Goal: Task Accomplishment & Management: Manage account settings

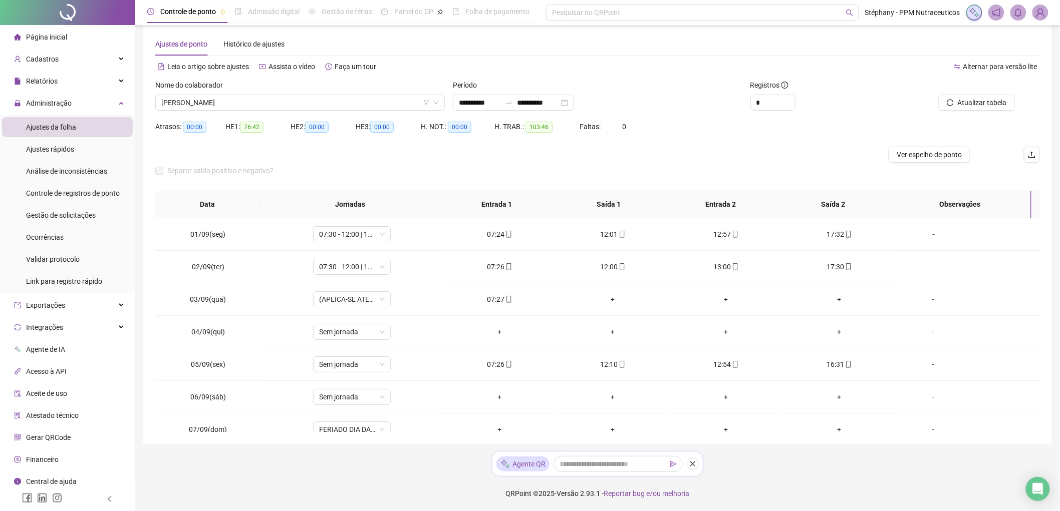
scroll to position [56, 0]
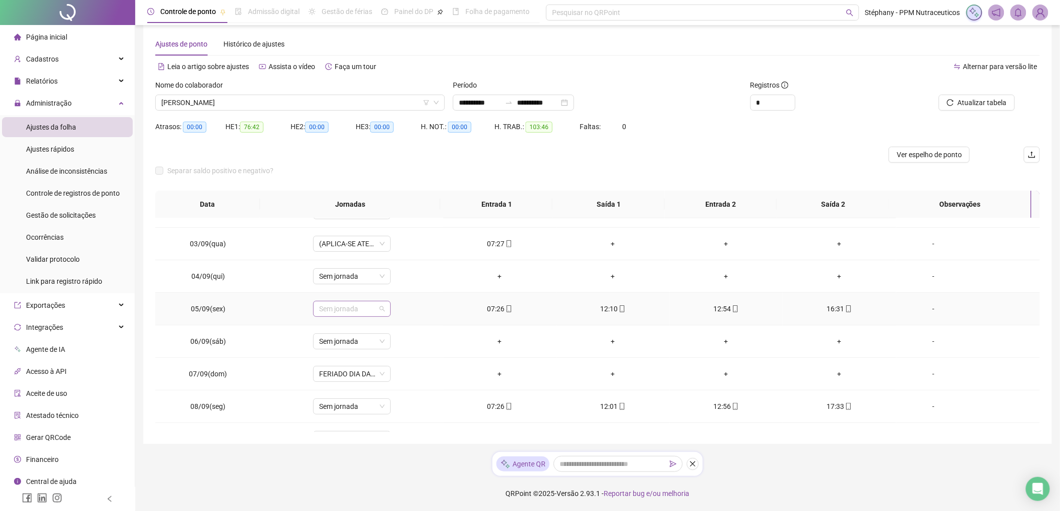
click at [366, 313] on span "Sem jornada" at bounding box center [352, 309] width 66 height 15
click at [361, 342] on div "07:30 - 12:00 | 13:00 - 16:30" at bounding box center [368, 345] width 85 height 11
click at [399, 278] on span "Sim" at bounding box center [398, 283] width 12 height 11
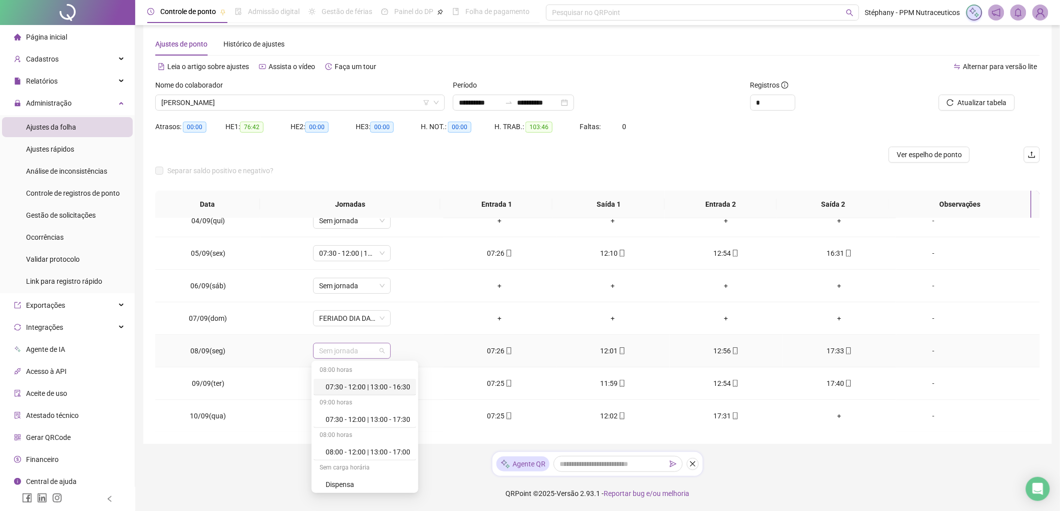
click at [388, 352] on div "Sem jornada" at bounding box center [352, 351] width 78 height 16
click at [394, 421] on div "07:30 - 12:00 | 13:00 - 17:30" at bounding box center [368, 419] width 85 height 11
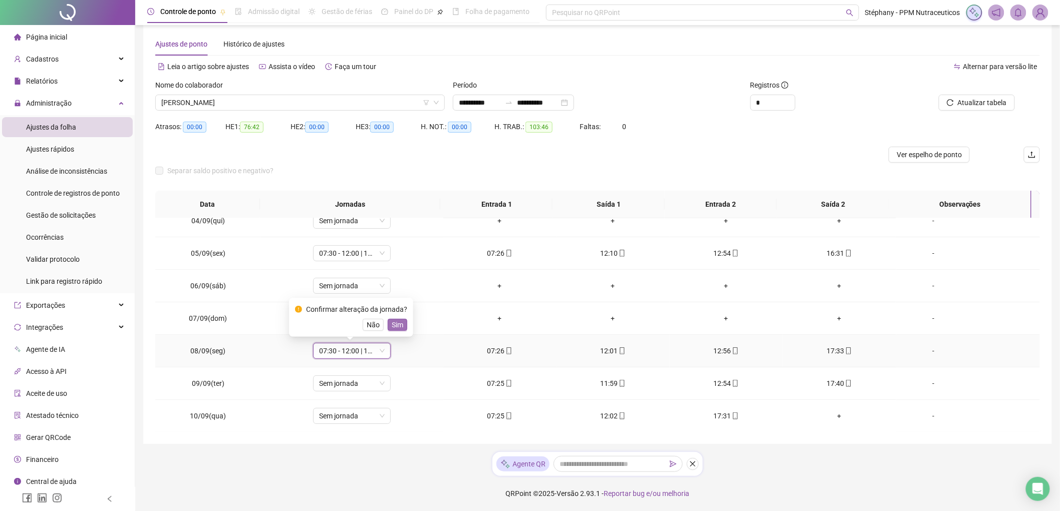
click at [394, 322] on span "Sim" at bounding box center [398, 325] width 12 height 11
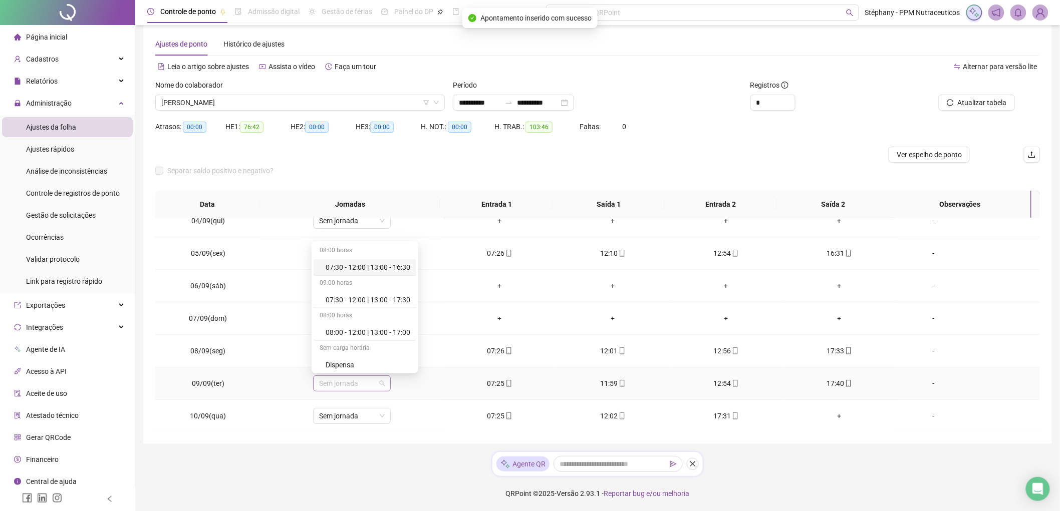
click at [342, 386] on span "Sem jornada" at bounding box center [352, 383] width 66 height 15
click at [392, 295] on div "07:30 - 12:00 | 13:00 - 17:30" at bounding box center [368, 300] width 85 height 11
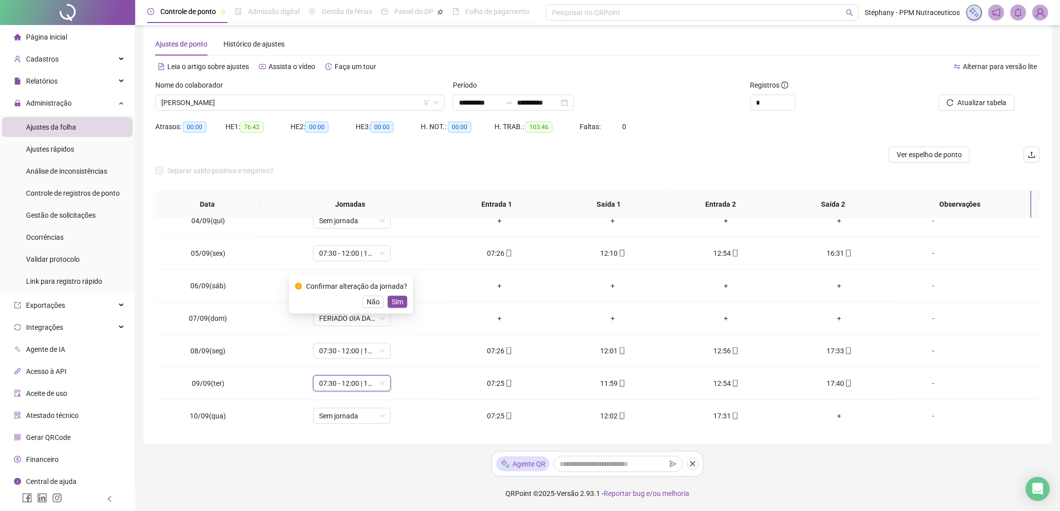
scroll to position [167, 0]
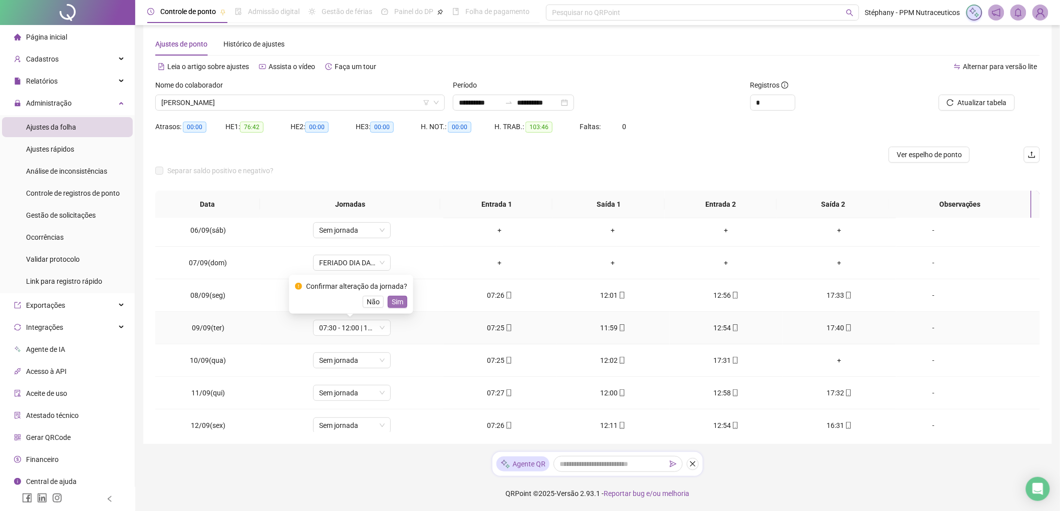
click at [398, 300] on span "Sim" at bounding box center [398, 302] width 12 height 11
click at [363, 355] on span "Sem jornada" at bounding box center [352, 360] width 66 height 15
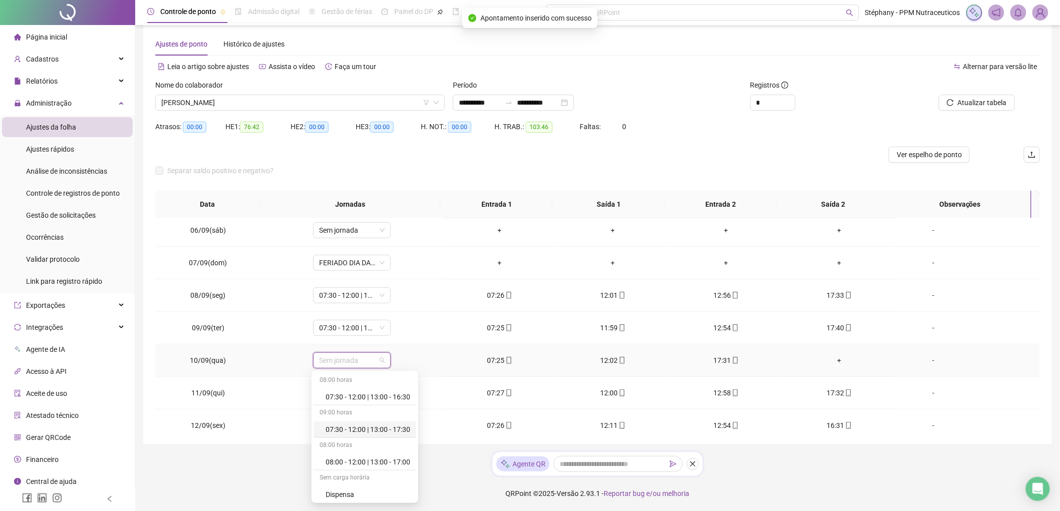
click at [394, 431] on div "07:30 - 12:00 | 13:00 - 17:30" at bounding box center [368, 429] width 85 height 11
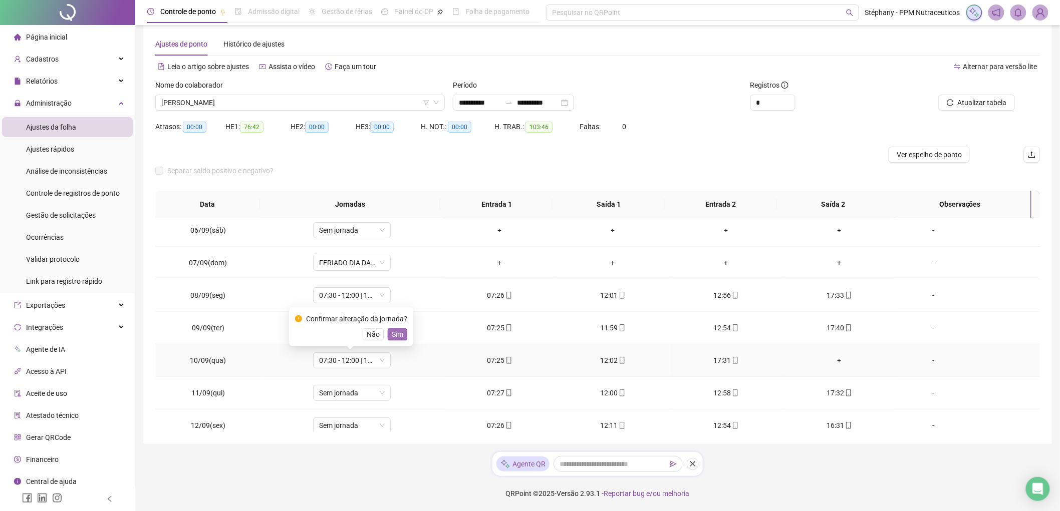
click at [393, 334] on span "Sim" at bounding box center [398, 334] width 12 height 11
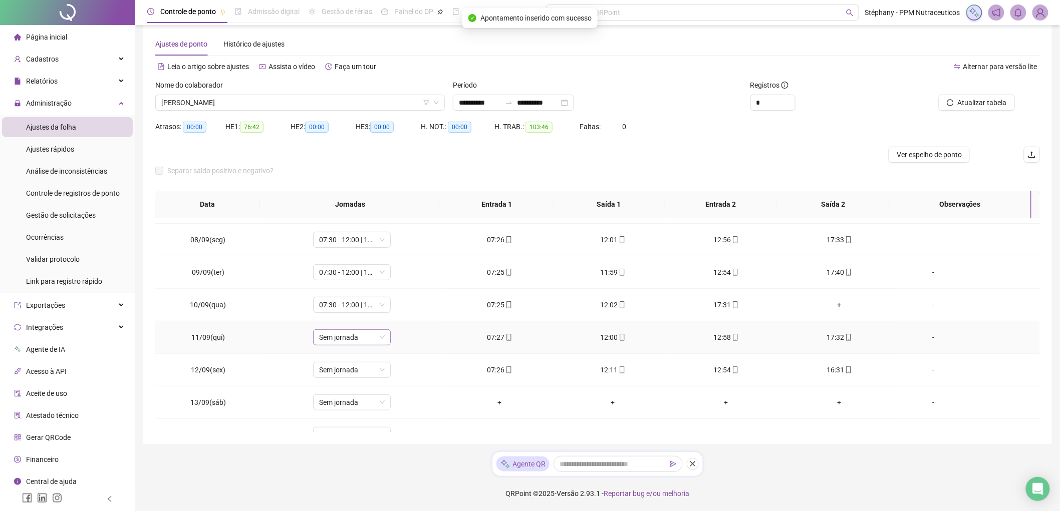
click at [372, 338] on span "Sem jornada" at bounding box center [352, 337] width 66 height 15
click at [399, 402] on div "07:30 - 12:00 | 13:00 - 17:30" at bounding box center [368, 406] width 85 height 11
click at [393, 314] on span "Sim" at bounding box center [398, 311] width 12 height 11
click at [362, 369] on span "Sem jornada" at bounding box center [352, 370] width 66 height 15
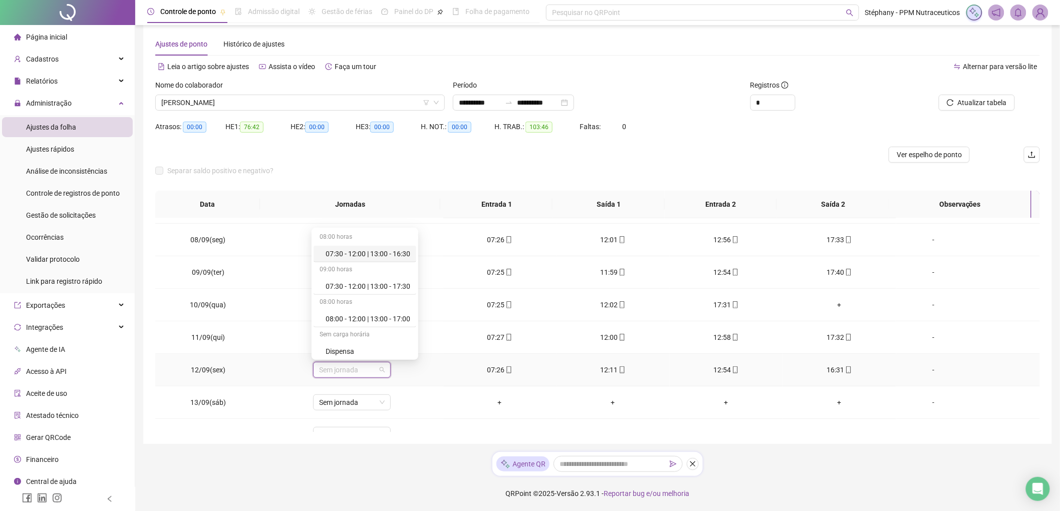
click at [398, 253] on div "07:30 - 12:00 | 13:00 - 16:30" at bounding box center [368, 253] width 85 height 11
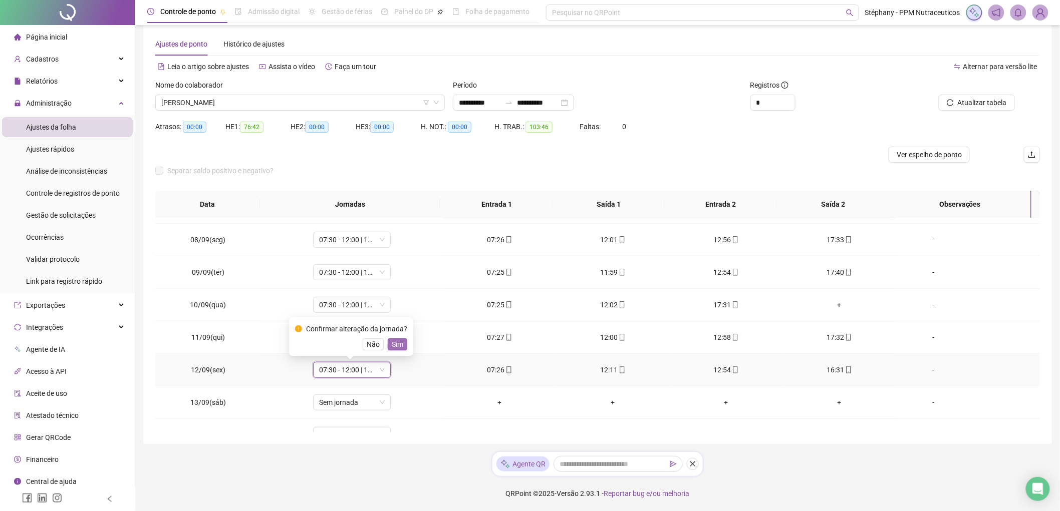
click at [398, 343] on span "Sim" at bounding box center [398, 344] width 12 height 11
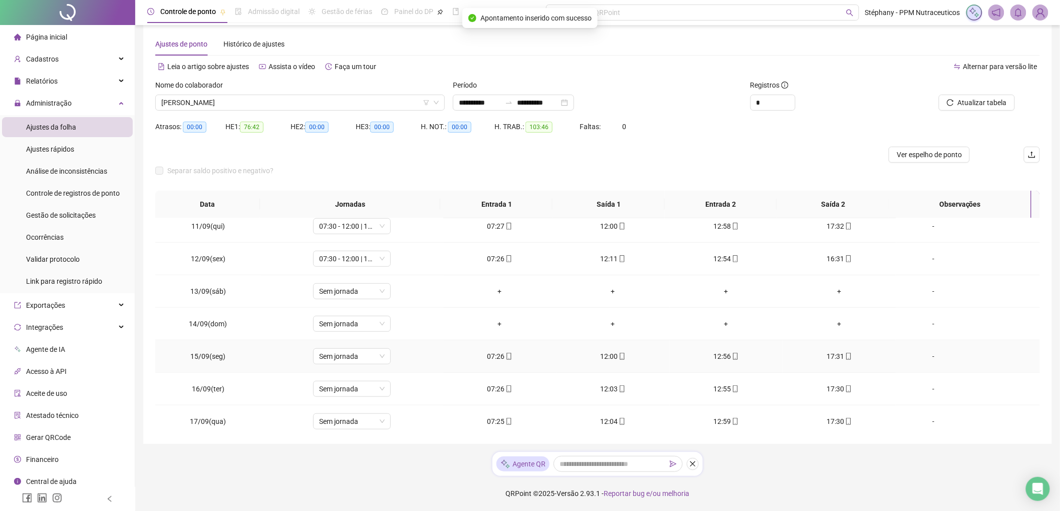
scroll to position [341, 0]
